Goal: Task Accomplishment & Management: Manage account settings

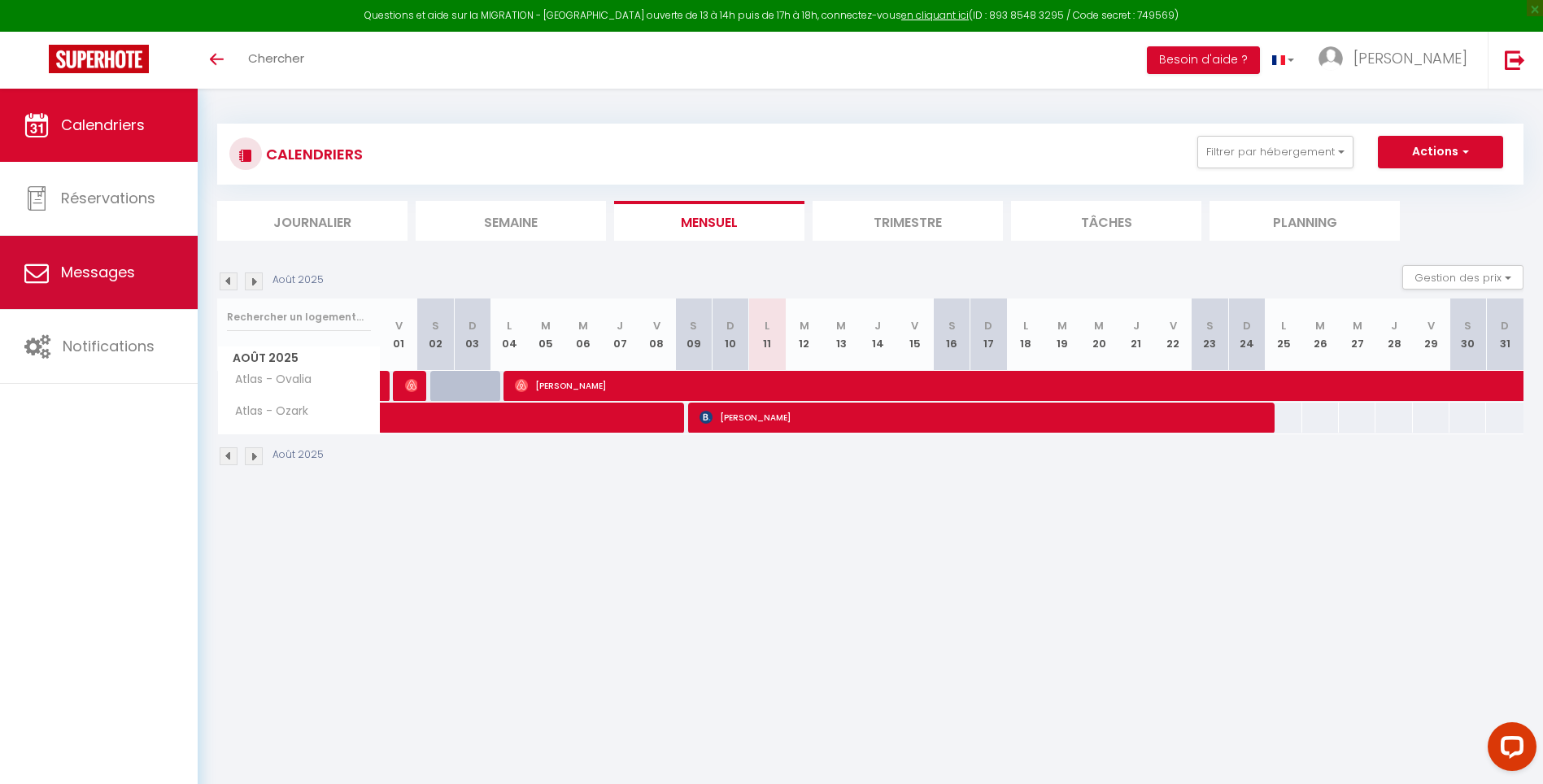
click at [87, 274] on span "Messages" at bounding box center [98, 272] width 74 height 20
select select "message"
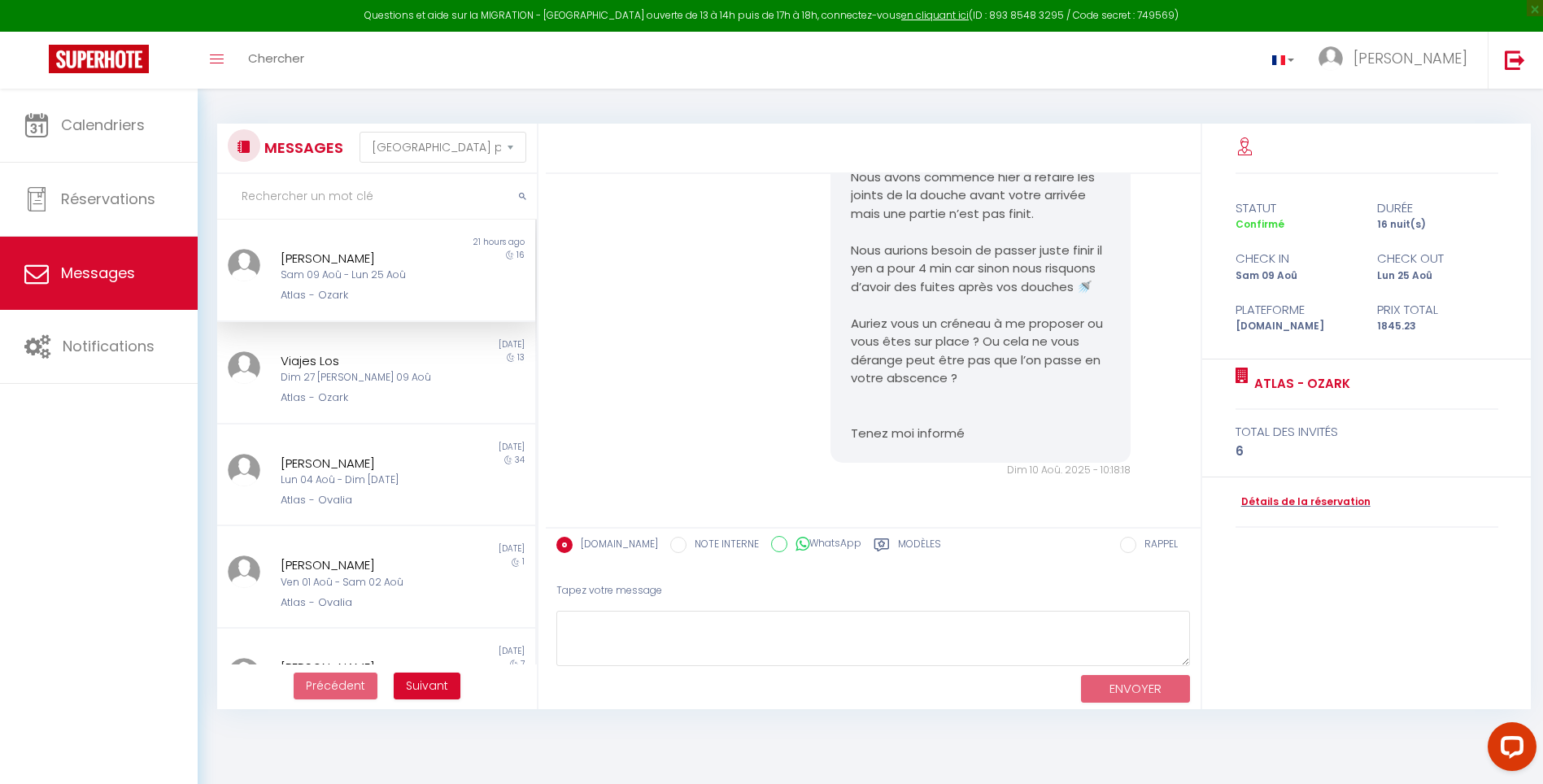
scroll to position [88, 0]
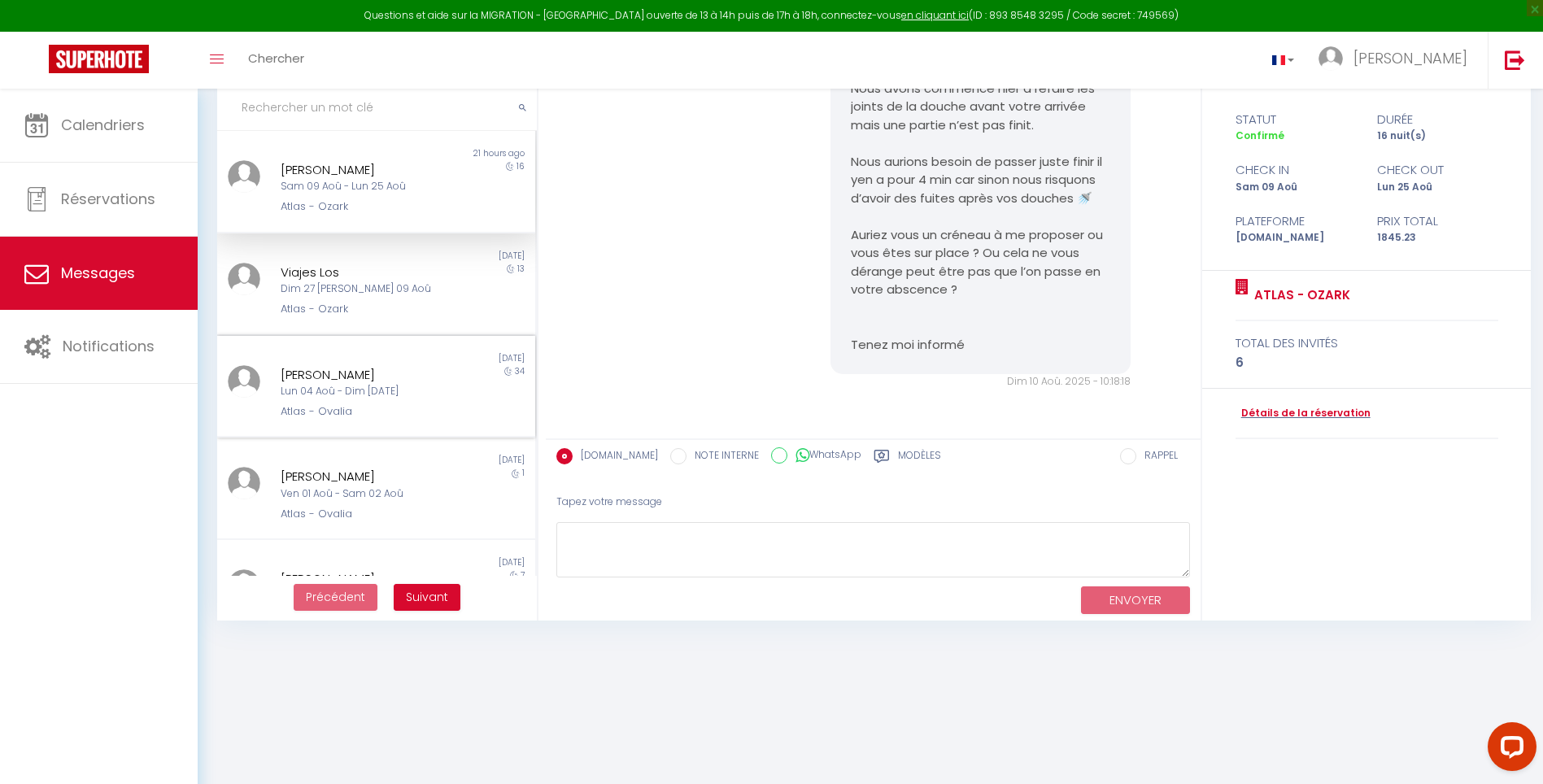
click at [343, 393] on div "Lun 04 Aoû - Dim [DATE]" at bounding box center [362, 391] width 164 height 16
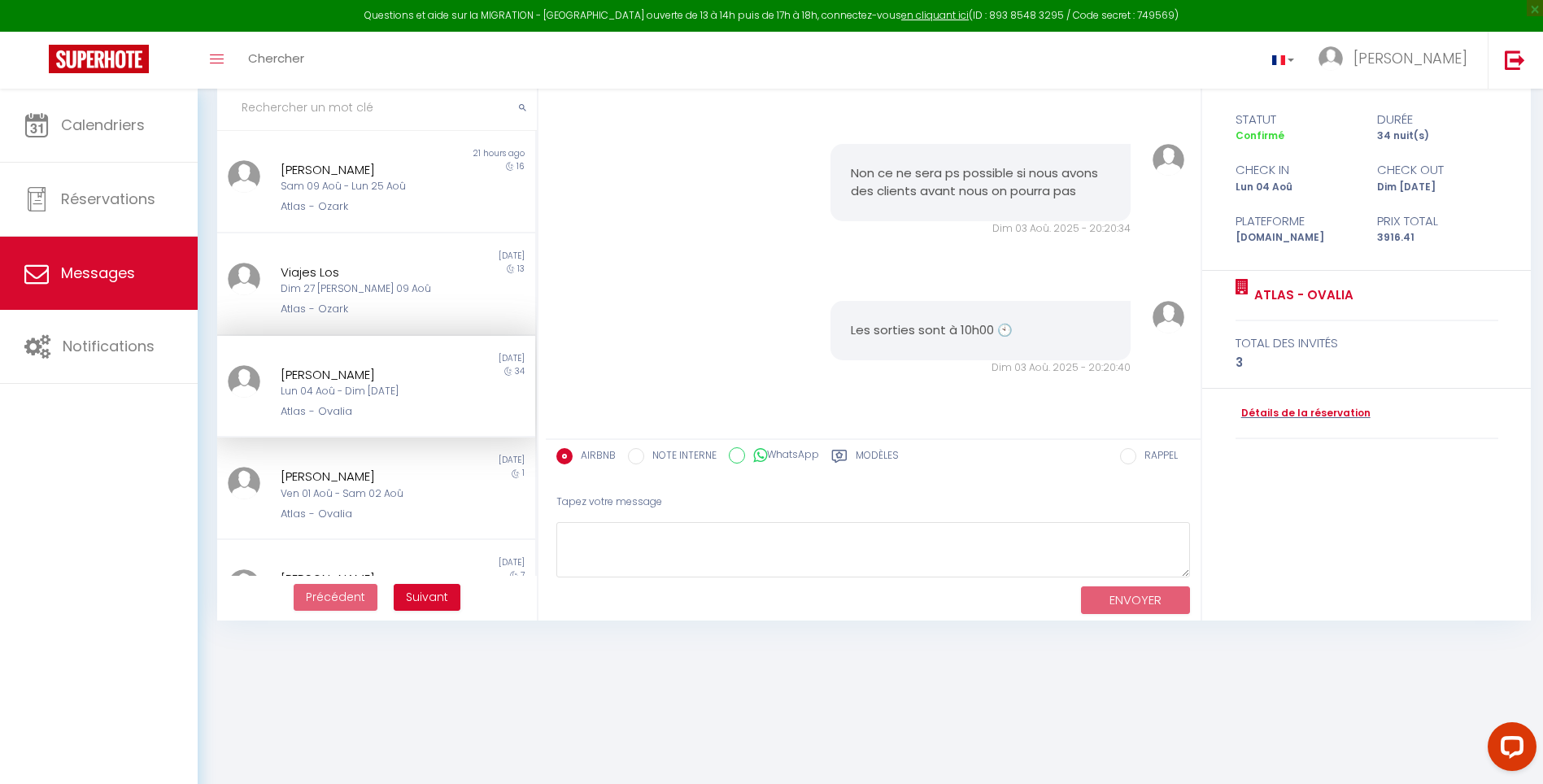
scroll to position [3914, 0]
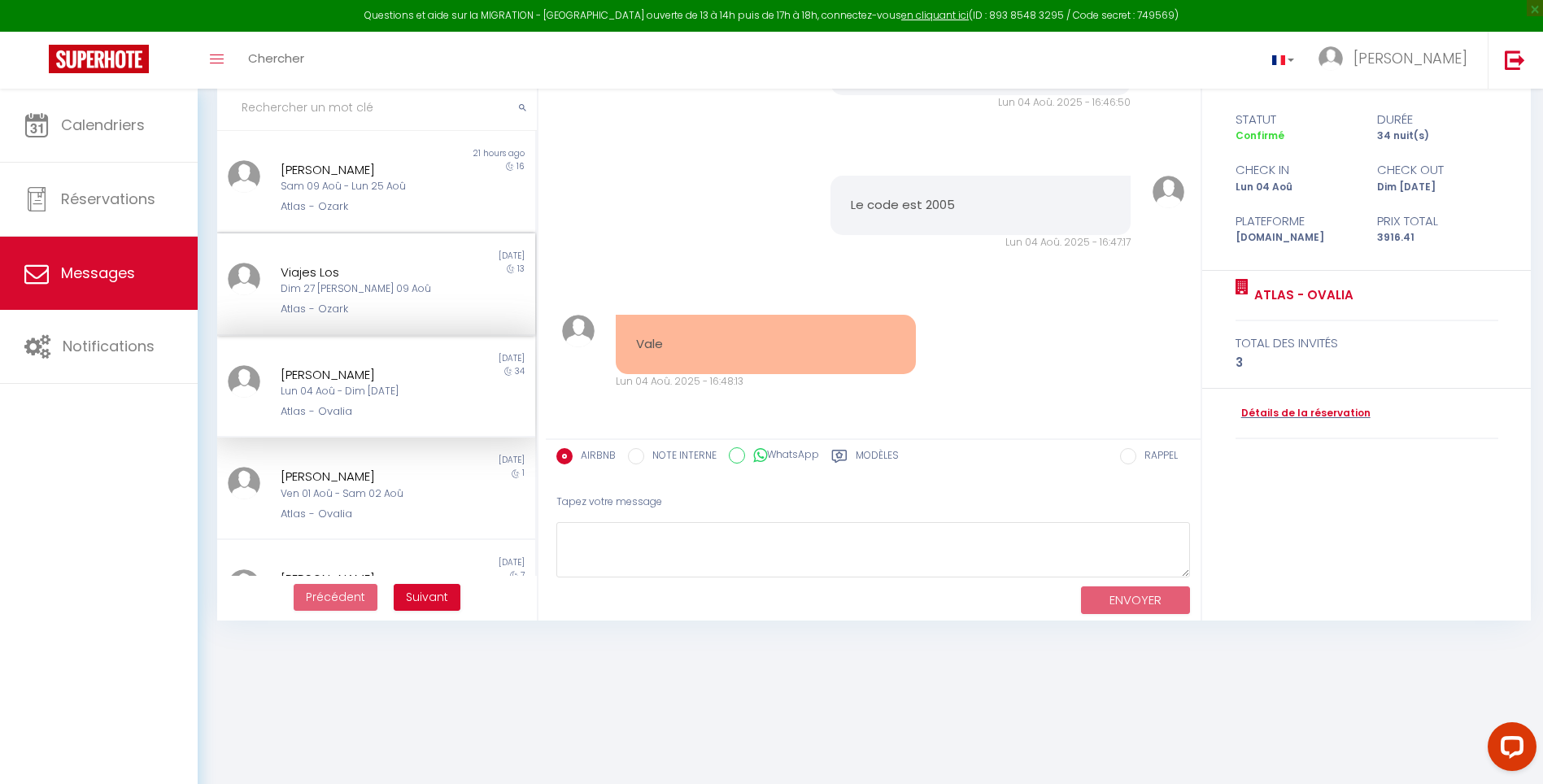
click at [349, 312] on div "Atlas - Ozark" at bounding box center [362, 309] width 164 height 16
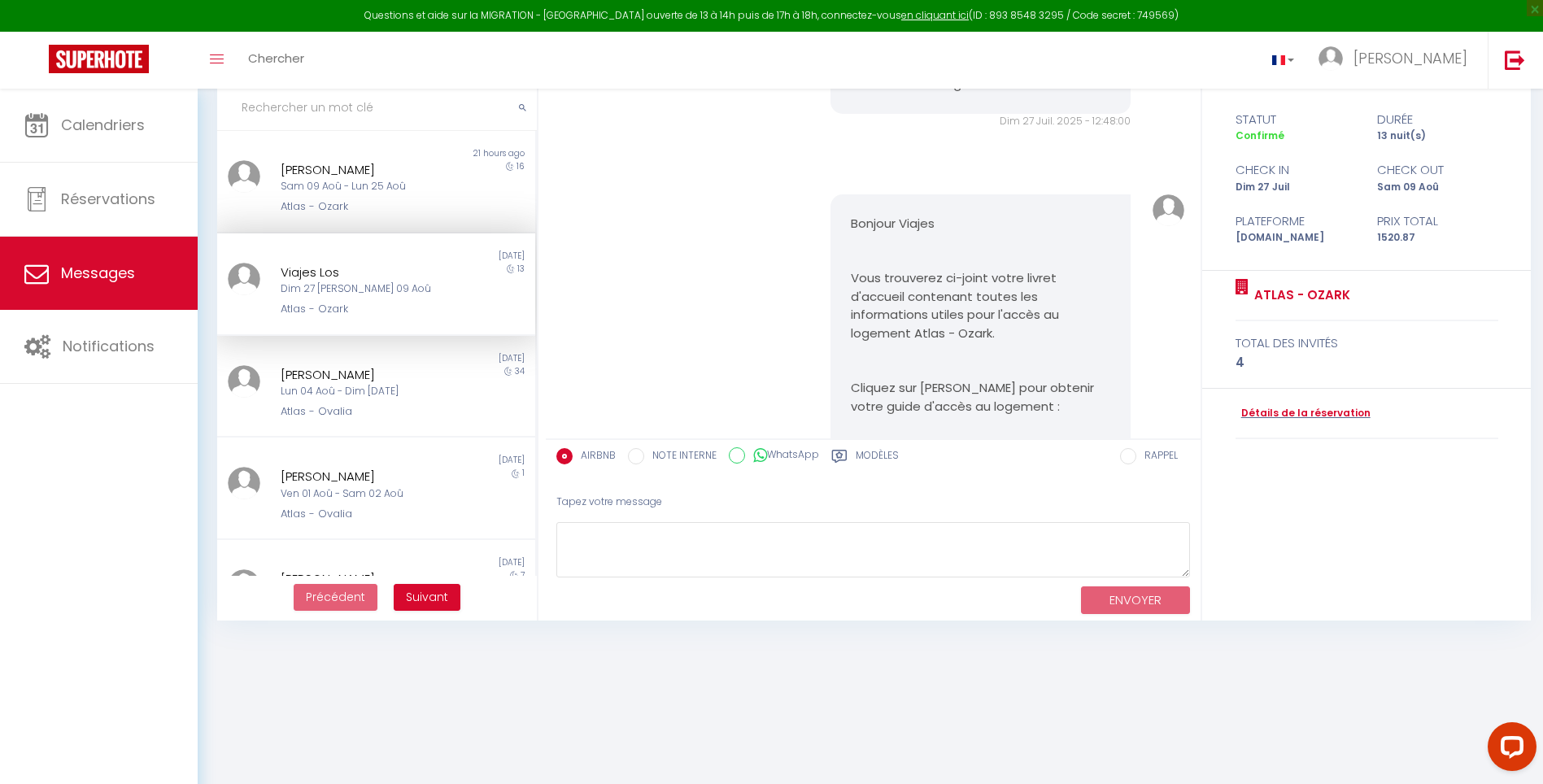
scroll to position [6614, 0]
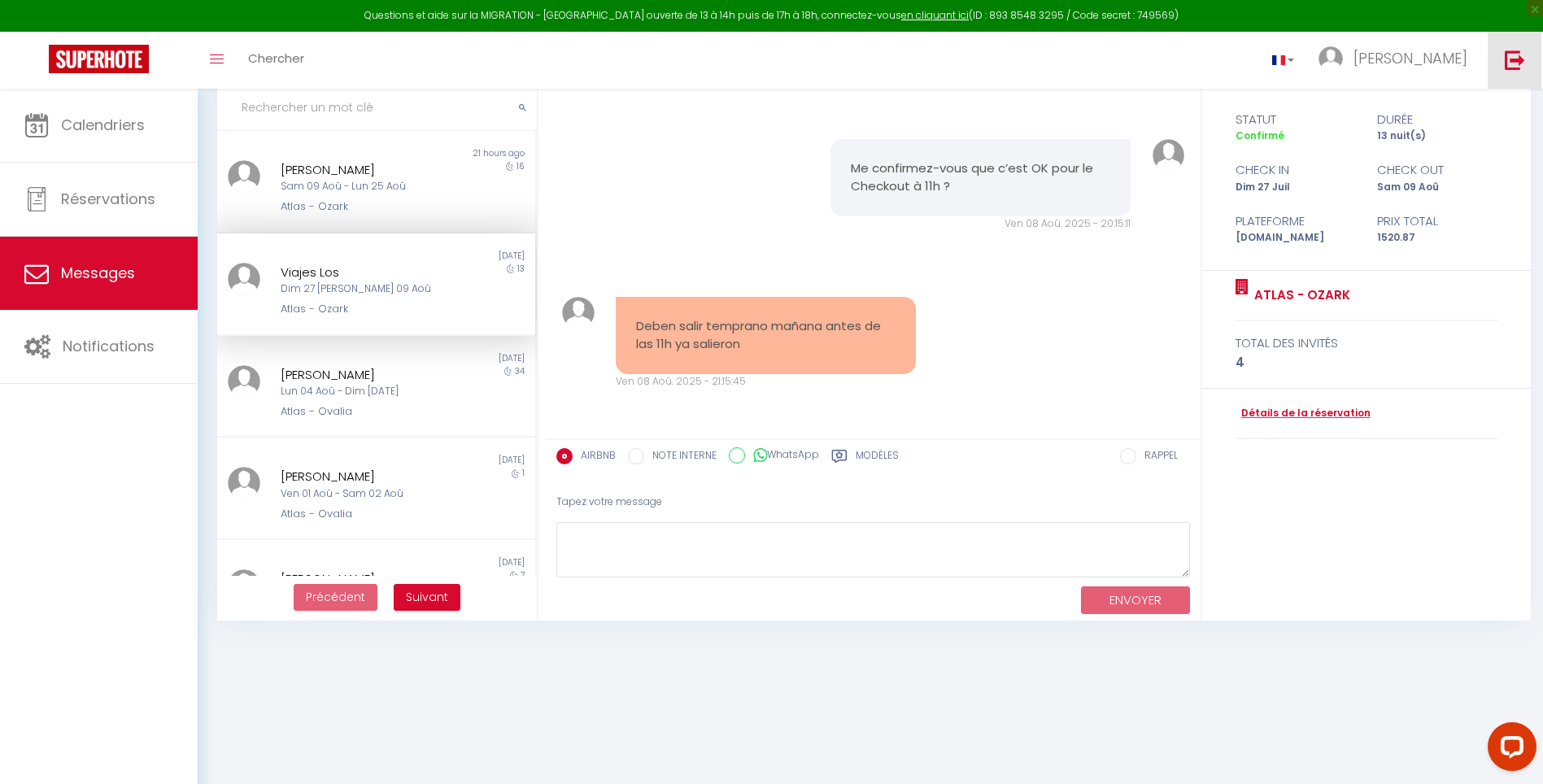
click at [1513, 61] on img at bounding box center [1515, 59] width 20 height 20
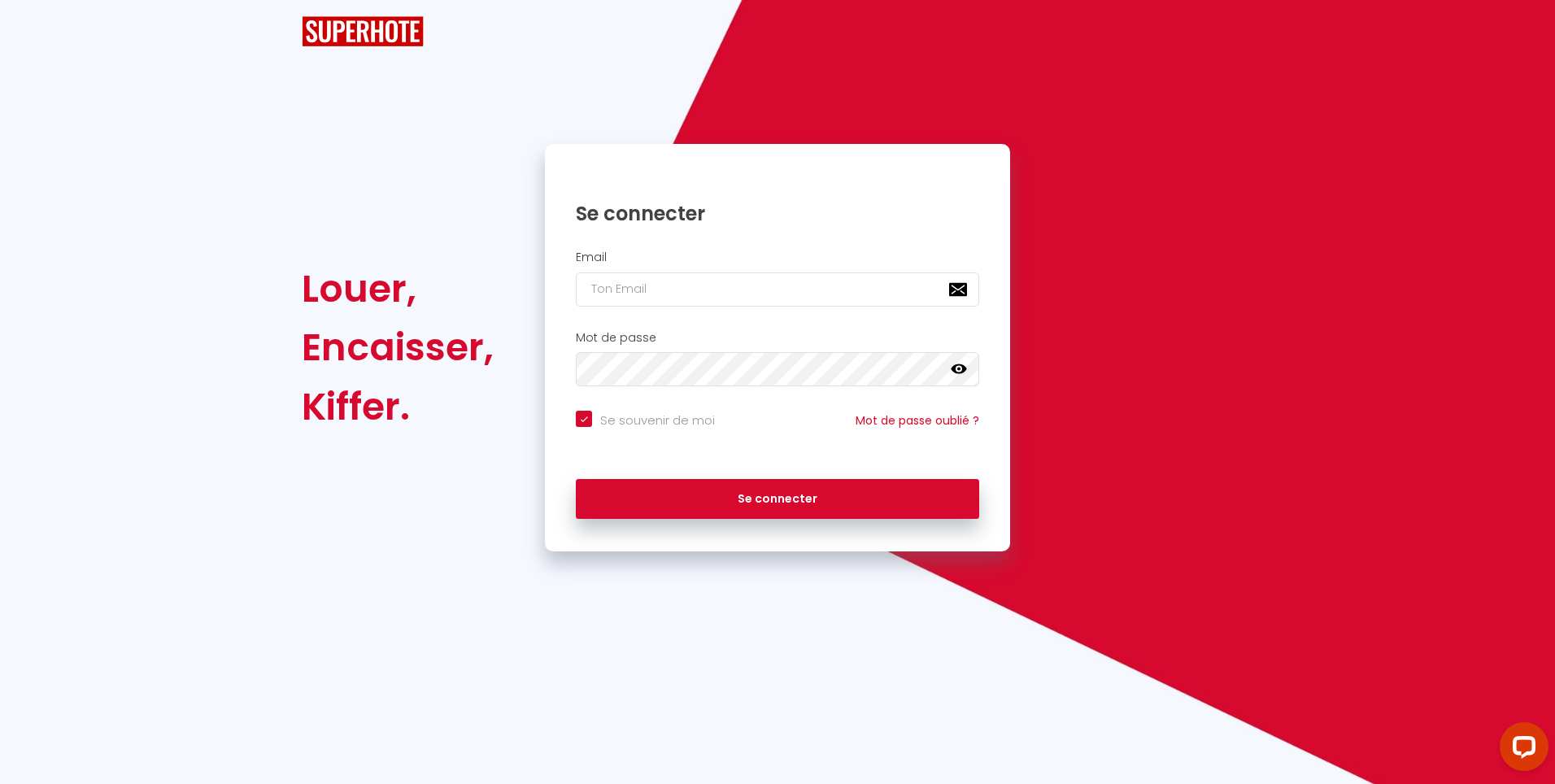
checkbox input "true"
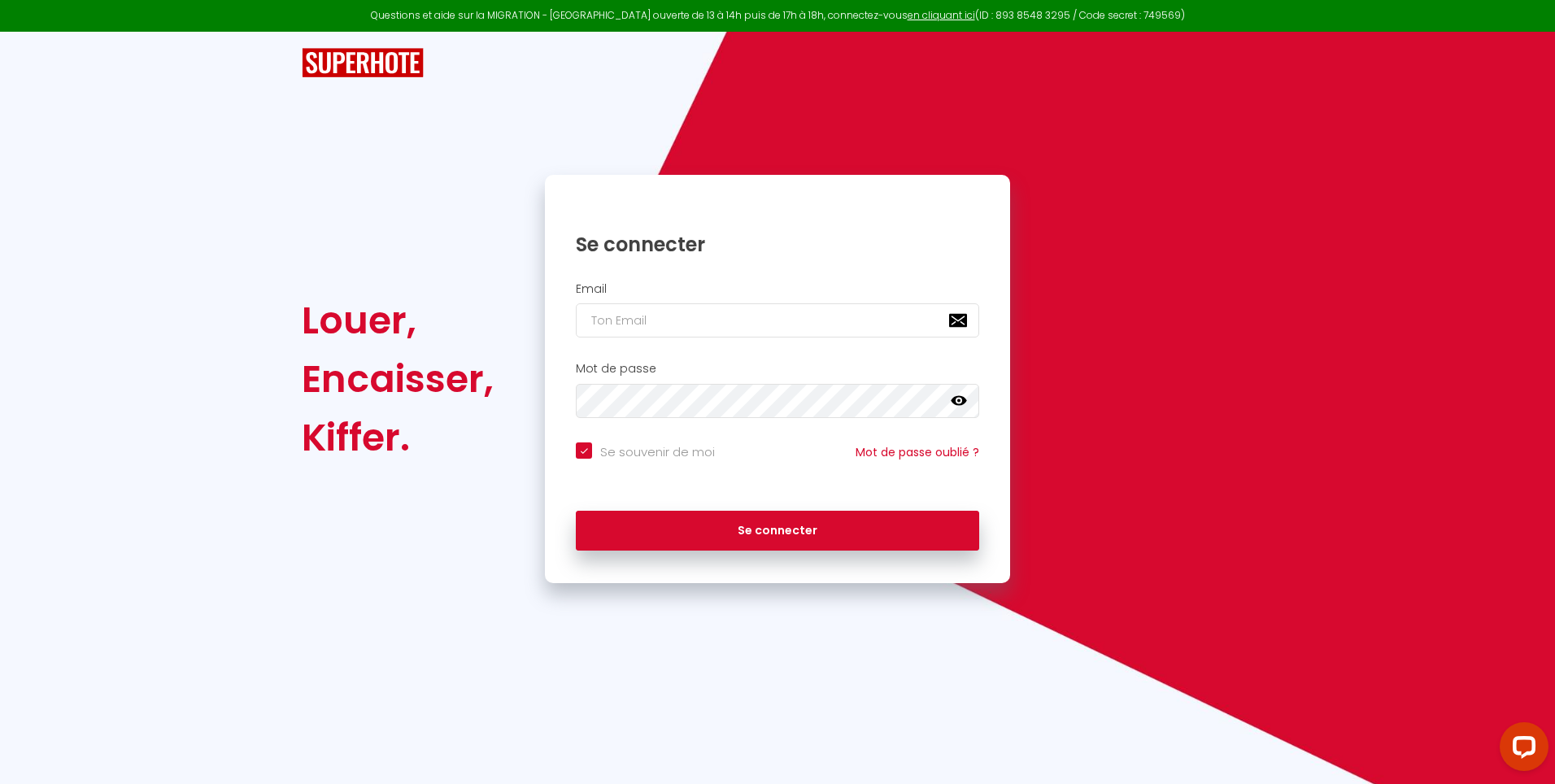
click at [726, 341] on div "Email" at bounding box center [778, 314] width 465 height 81
click at [732, 323] on input "email" at bounding box center [777, 320] width 403 height 34
type input "b"
checkbox input "true"
type input "be"
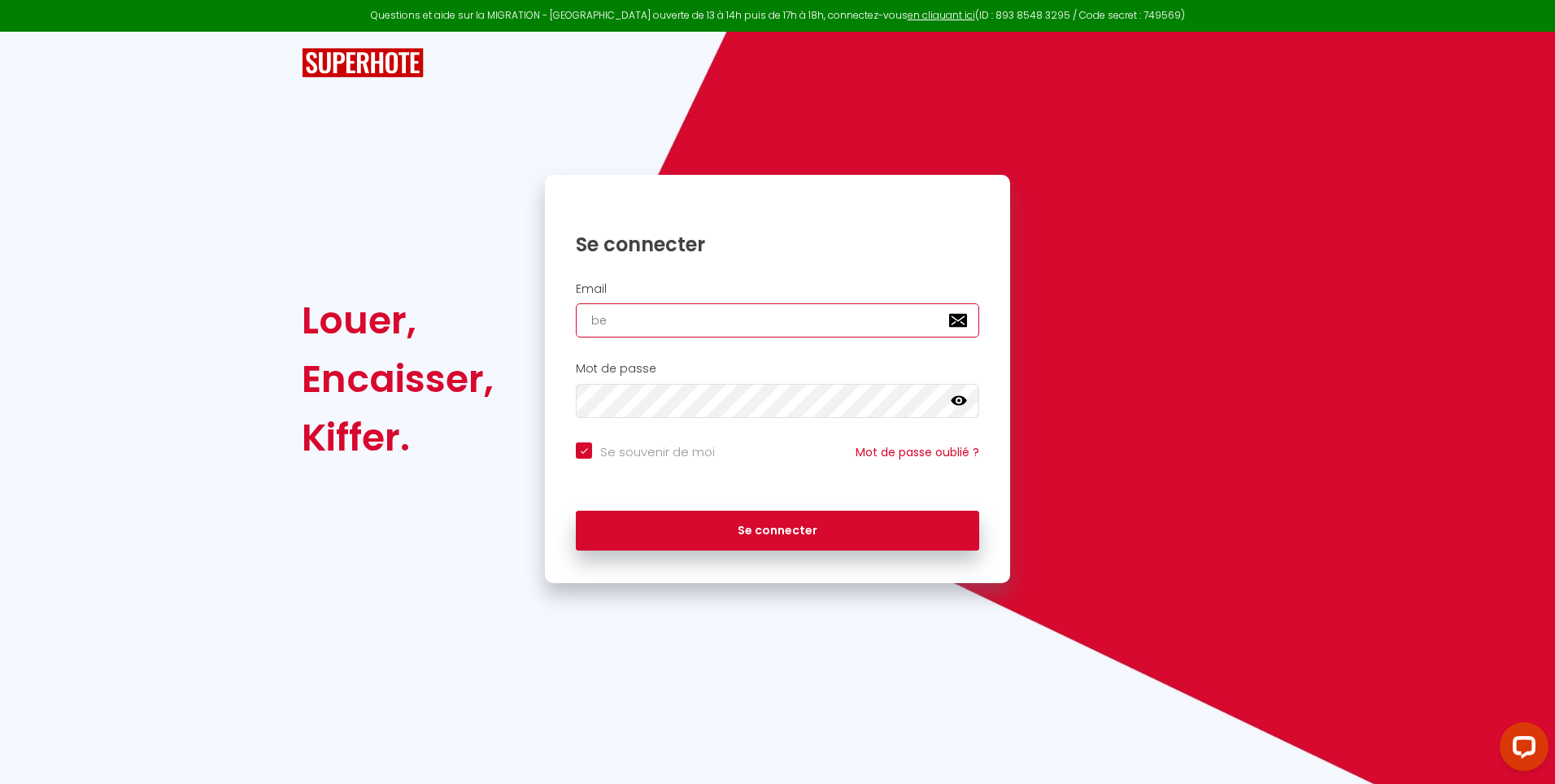
checkbox input "true"
type input "bea"
checkbox input "true"
type input "bean"
checkbox input "true"
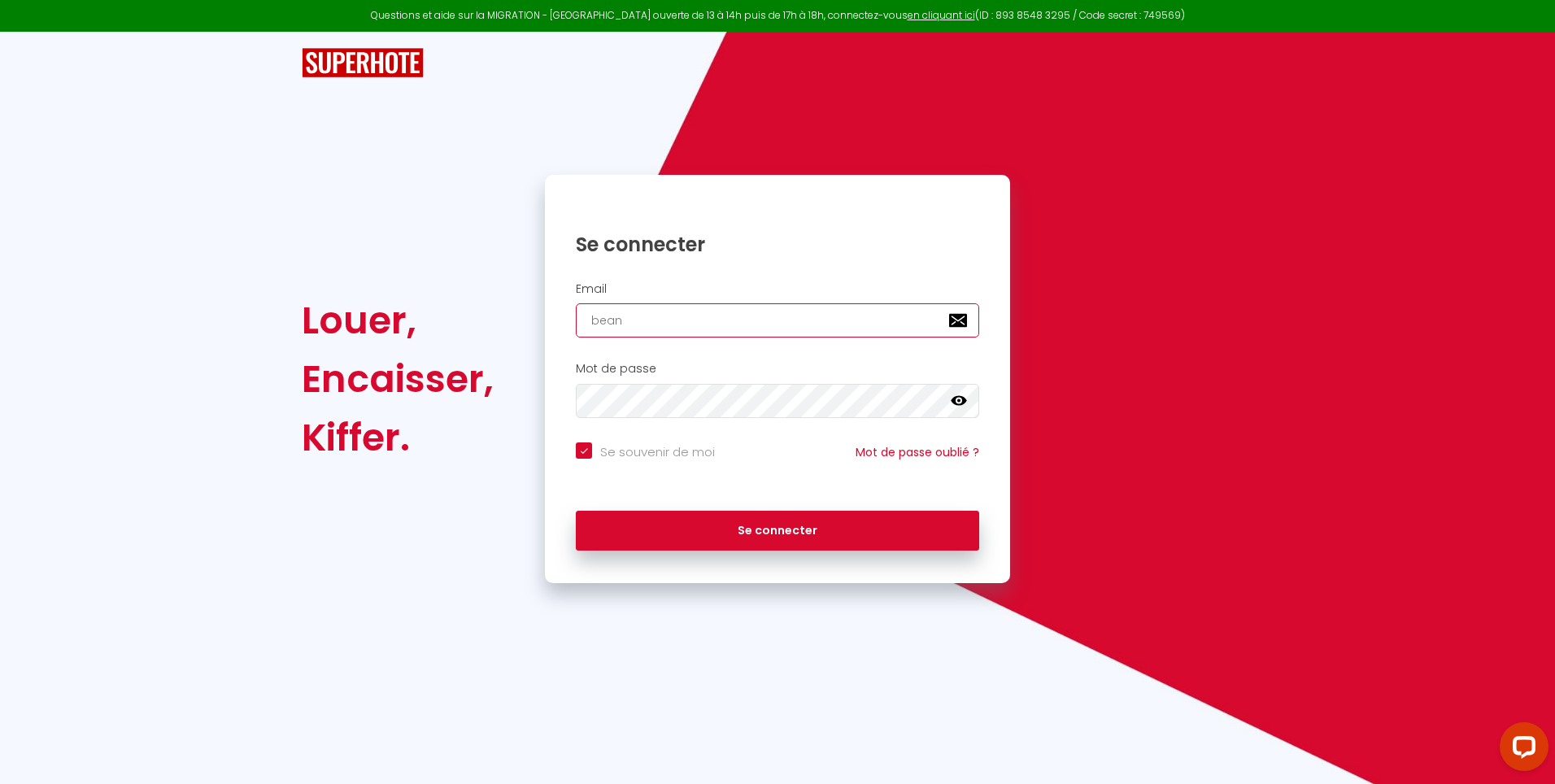
type input "[PERSON_NAME]"
checkbox input "true"
type input "beanet"
checkbox input "true"
type input "beanet@"
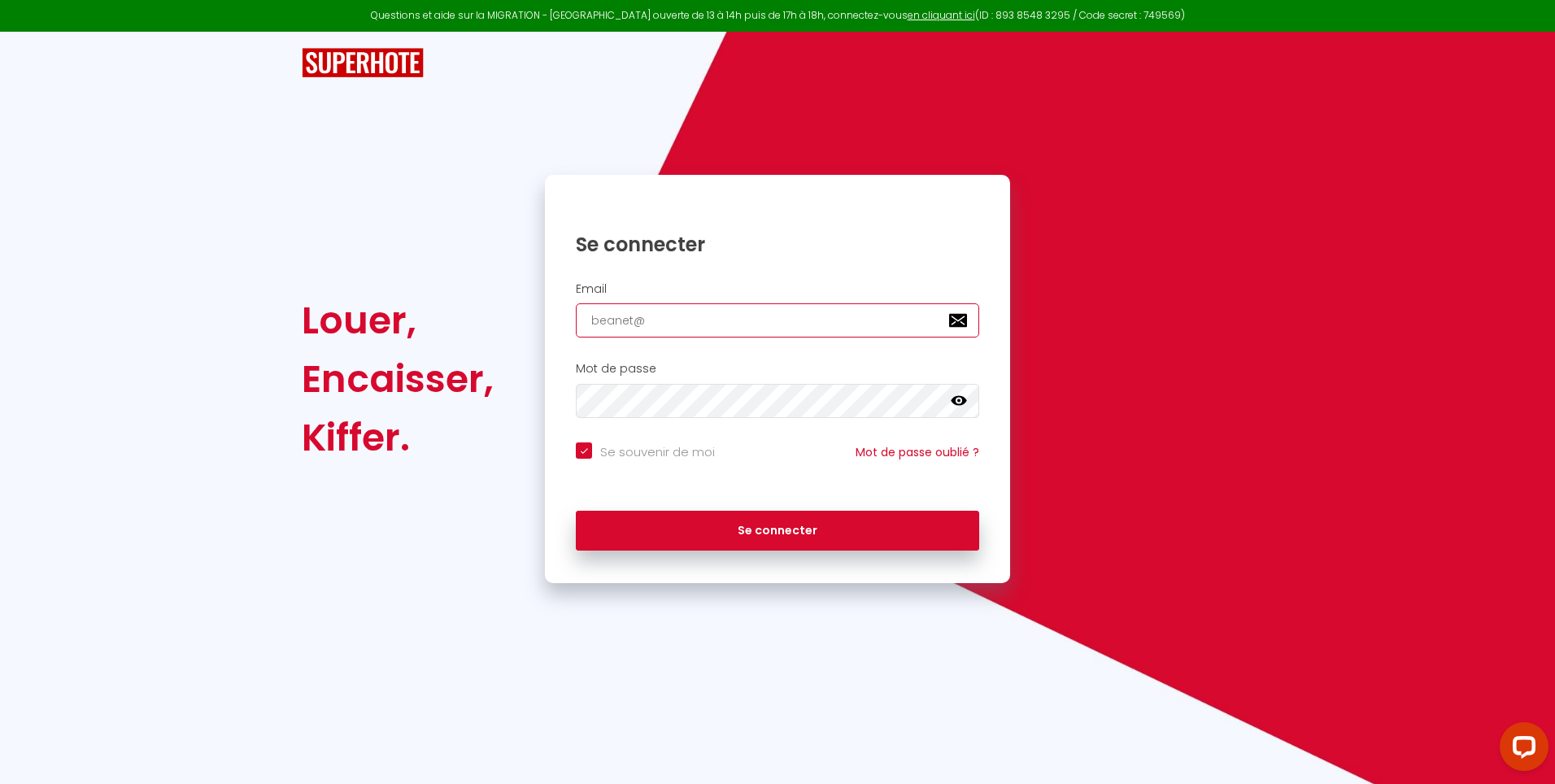
checkbox input "true"
type input "beanet@o"
checkbox input "true"
type input "beanet@ou"
checkbox input "true"
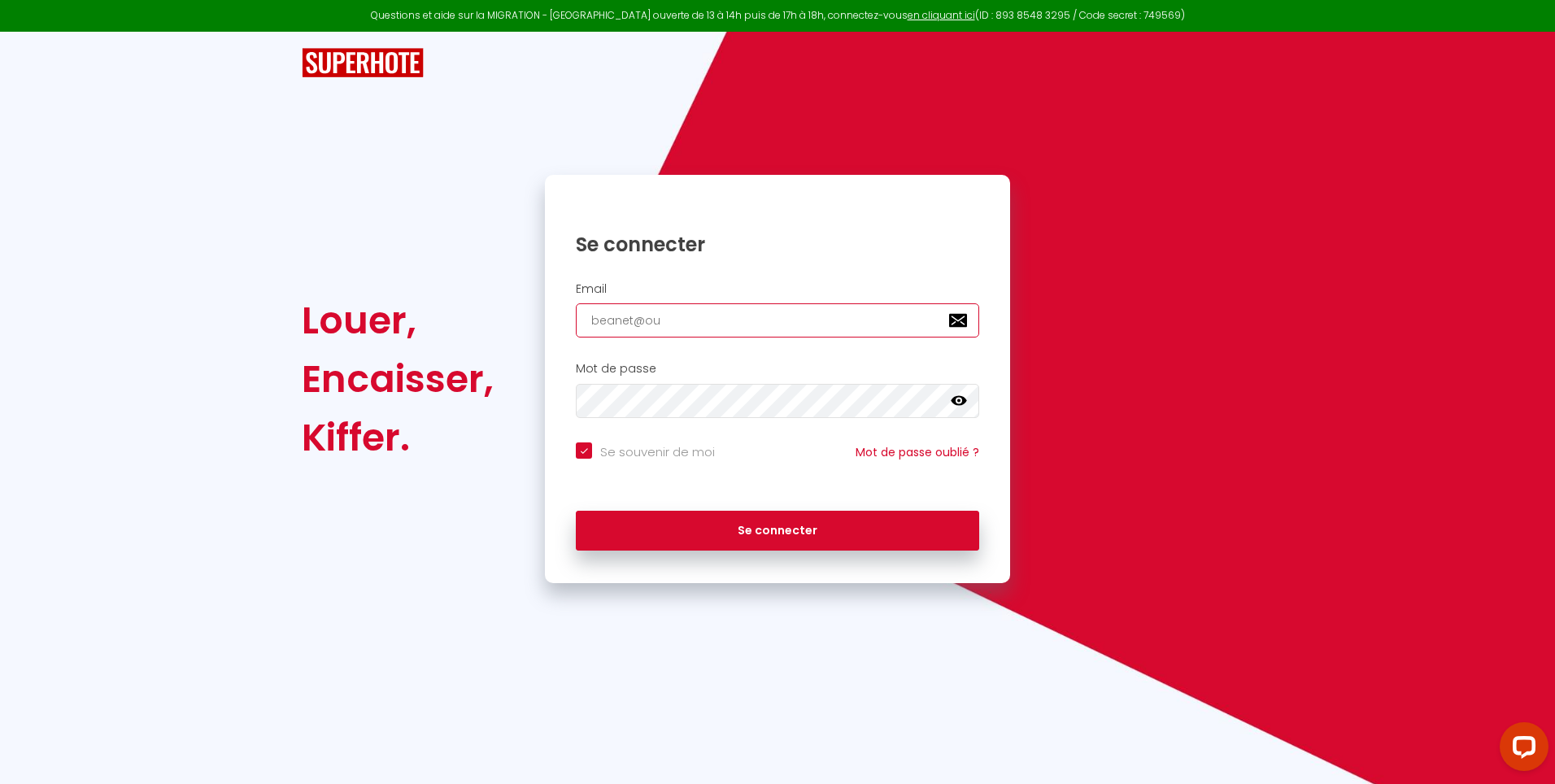
type input "beanet@out"
checkbox input "true"
type input "beanet@outl"
checkbox input "true"
type input "beanet@outlo"
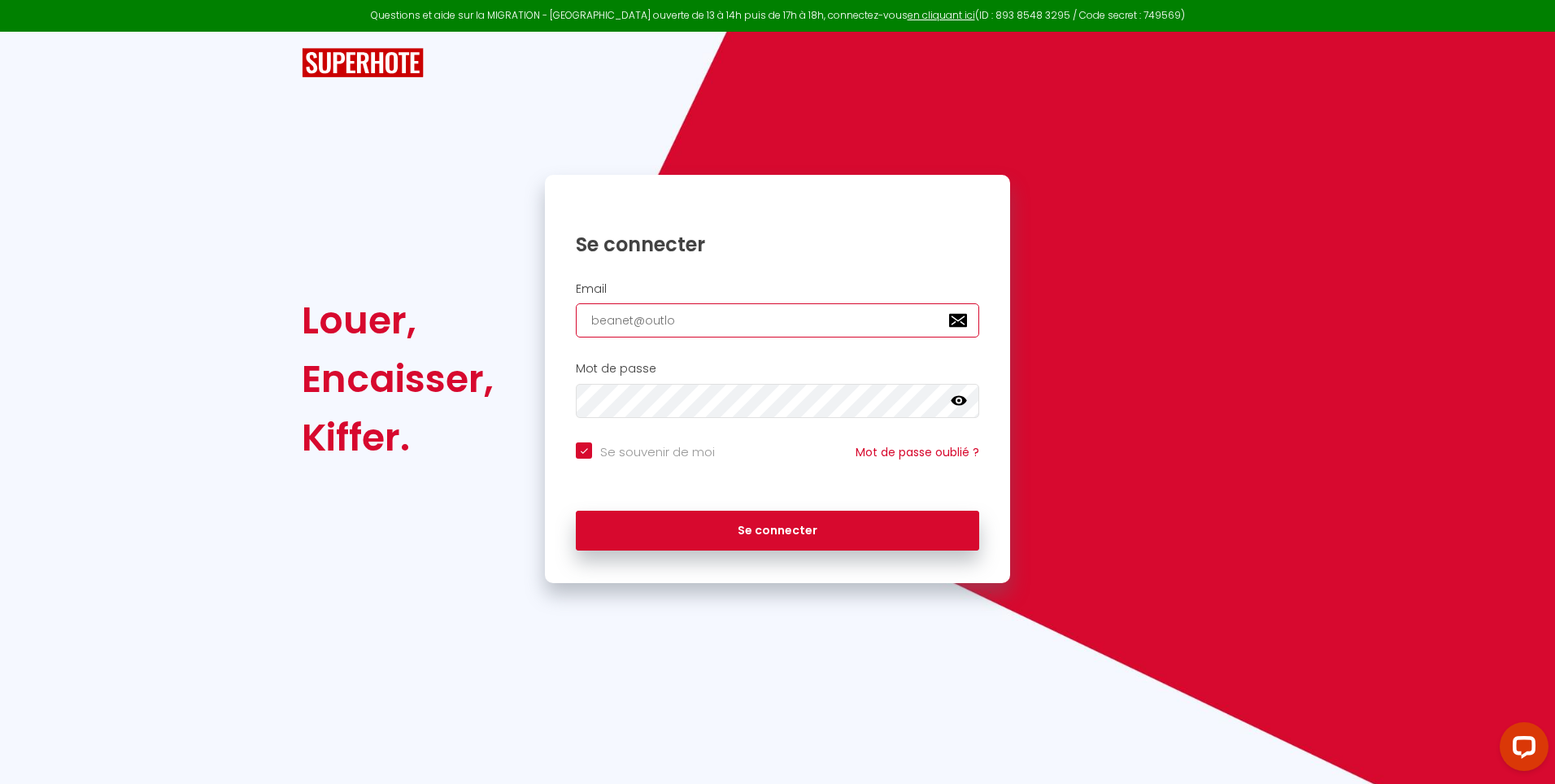
checkbox input "true"
type input "beanet@outloo"
checkbox input "true"
type input "[EMAIL_ADDRESS]"
checkbox input "true"
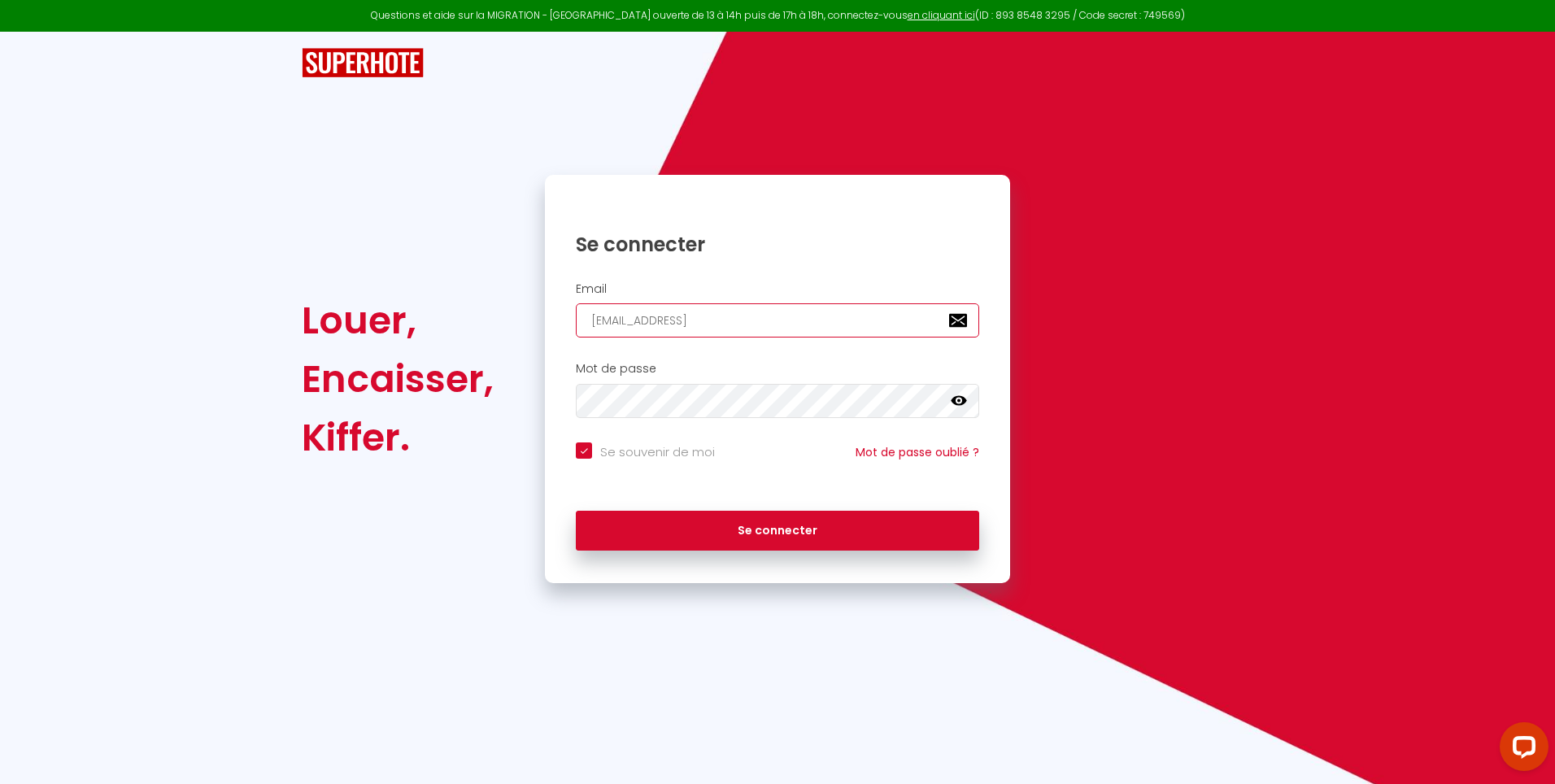
type input "[EMAIL_ADDRESS]."
checkbox input "true"
type input "beanet@outlook.f"
checkbox input "true"
type input "[EMAIL_ADDRESS][DOMAIN_NAME]"
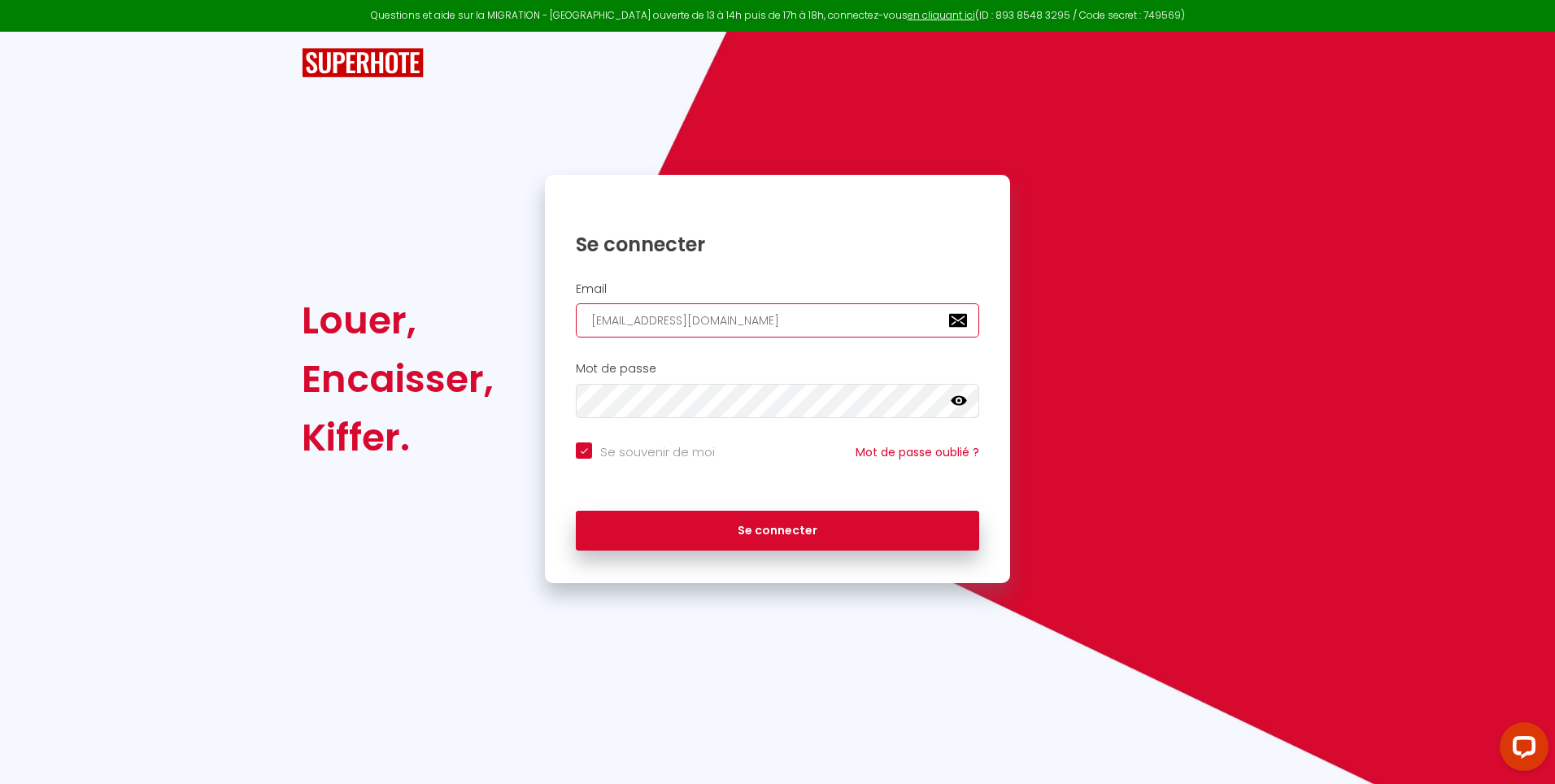
checkbox input "true"
type input "[EMAIL_ADDRESS][DOMAIN_NAME]"
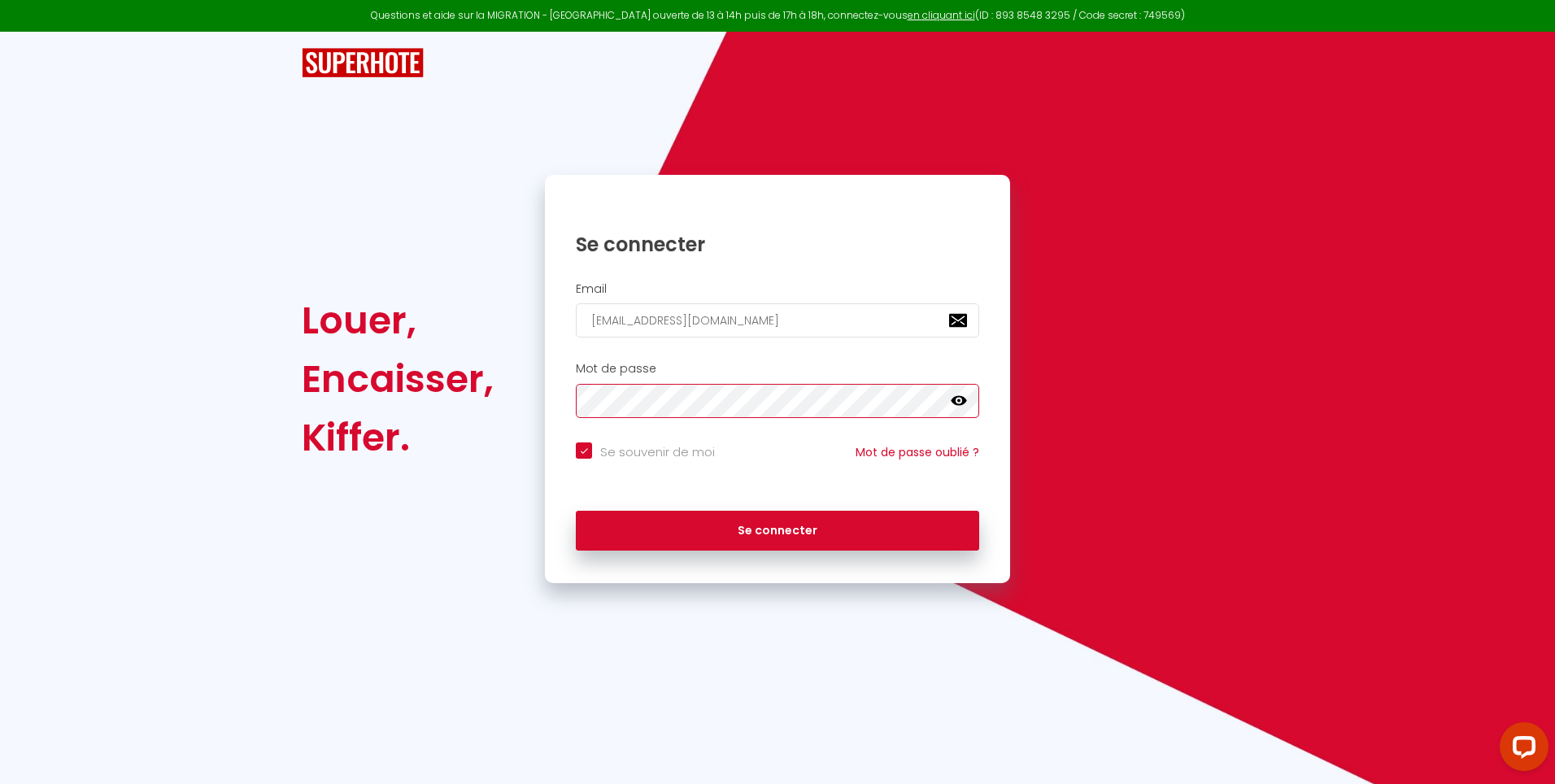
click at [576, 510] on button "Se connecter" at bounding box center [777, 530] width 403 height 41
checkbox input "true"
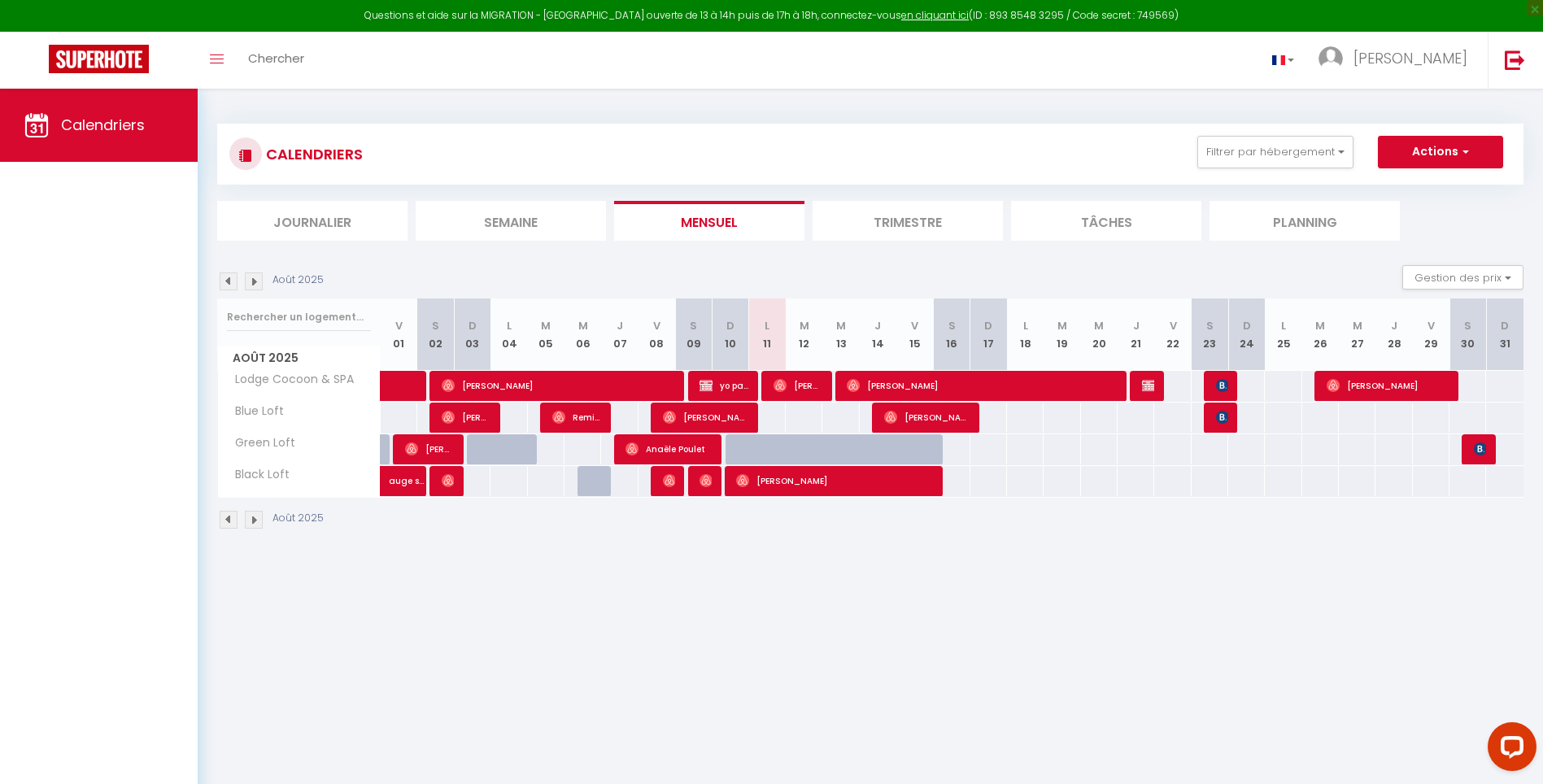
click at [252, 282] on img at bounding box center [253, 281] width 18 height 18
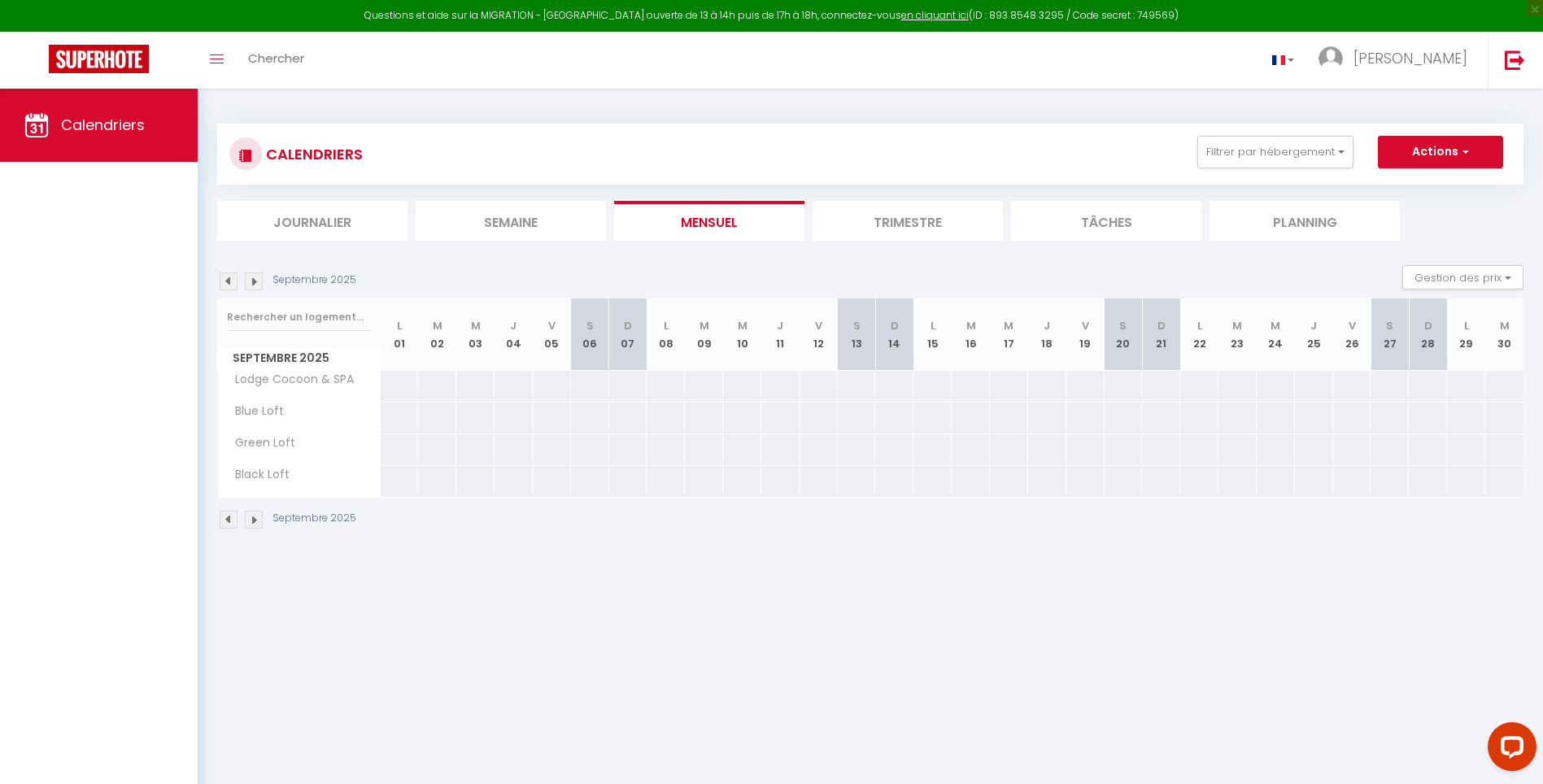
click at [230, 285] on img at bounding box center [228, 281] width 18 height 18
